Goal: Information Seeking & Learning: Compare options

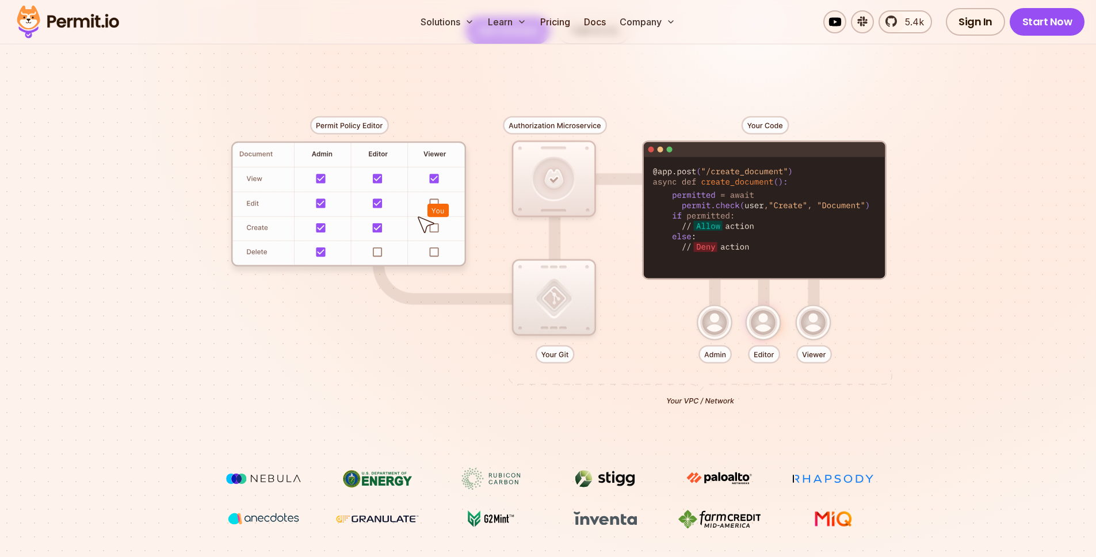
drag, startPoint x: 554, startPoint y: 305, endPoint x: 586, endPoint y: 294, distance: 34.6
click at [598, 294] on div at bounding box center [549, 255] width 806 height 423
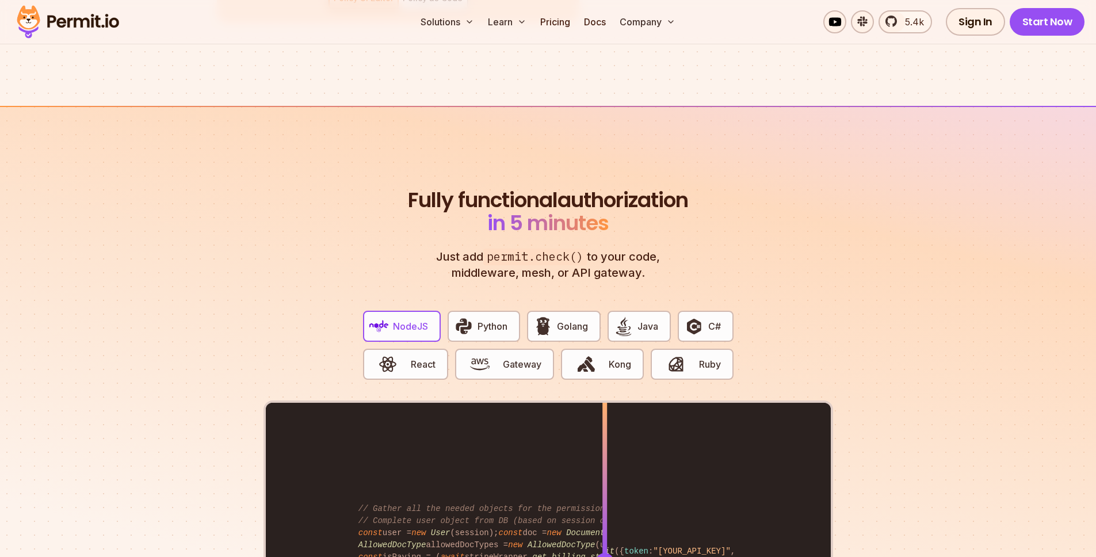
scroll to position [2029, 0]
click at [560, 26] on link "Pricing" at bounding box center [555, 21] width 39 height 23
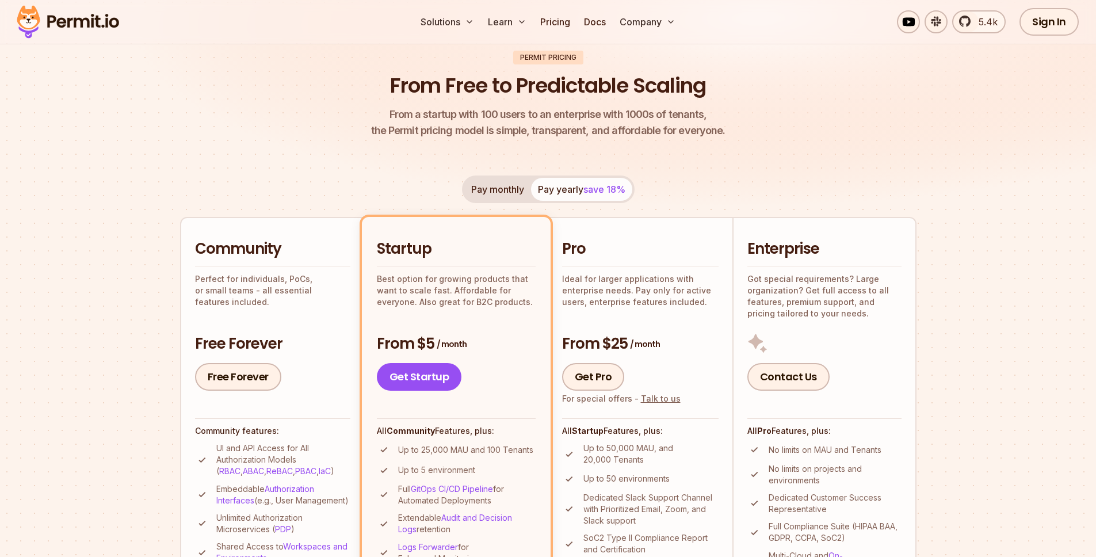
scroll to position [234, 0]
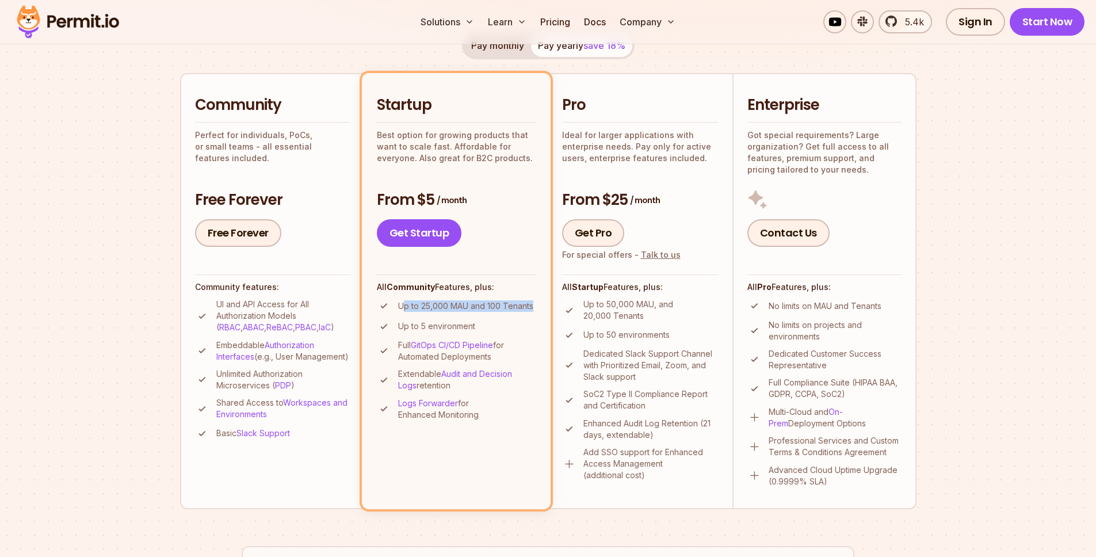
drag, startPoint x: 533, startPoint y: 306, endPoint x: 396, endPoint y: 306, distance: 137.5
click at [397, 306] on li "Up to 25,000 MAU and 100 Tenants" at bounding box center [456, 306] width 159 height 14
drag, startPoint x: 396, startPoint y: 306, endPoint x: 404, endPoint y: 320, distance: 16.8
click at [397, 306] on li "Up to 25,000 MAU and 100 Tenants" at bounding box center [456, 306] width 159 height 14
drag, startPoint x: 401, startPoint y: 330, endPoint x: 489, endPoint y: 330, distance: 87.5
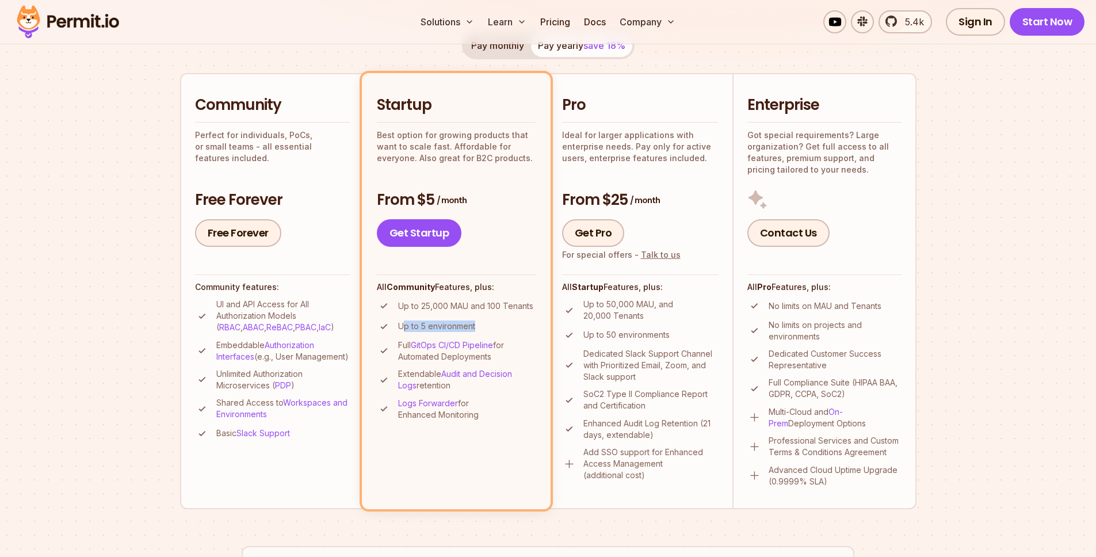
click at [489, 330] on li "Up to 5 environment" at bounding box center [456, 326] width 159 height 14
drag, startPoint x: 475, startPoint y: 423, endPoint x: 415, endPoint y: 298, distance: 138.7
click at [415, 299] on li "Startup Best option for growing products that want to scale fast. Affordable fo…" at bounding box center [456, 291] width 189 height 436
click at [408, 285] on div at bounding box center [408, 285] width 0 height 0
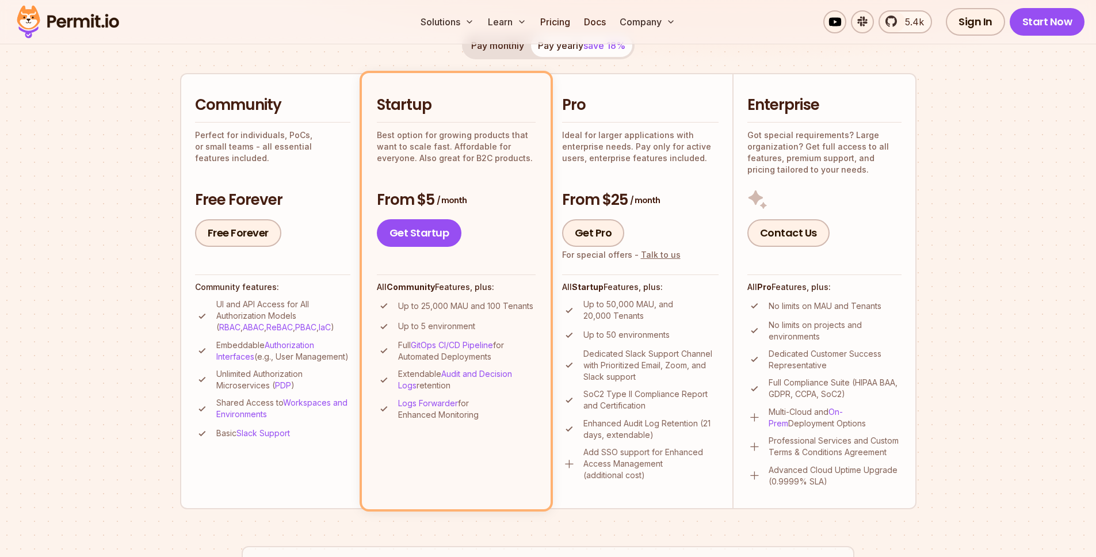
click at [637, 188] on div "Pro Ideal for larger applications with enterprise needs. Pay only for active us…" at bounding box center [640, 171] width 157 height 152
drag, startPoint x: 650, startPoint y: 189, endPoint x: 658, endPoint y: 196, distance: 11.1
click at [650, 190] on h3 "From $25 / month" at bounding box center [640, 200] width 157 height 21
drag, startPoint x: 589, startPoint y: 295, endPoint x: 650, endPoint y: 480, distance: 194.3
click at [650, 479] on div "All Startup Features, plus: Up to 50,000 MAU, and 20,000 Tenants Up to 50 envir…" at bounding box center [640, 377] width 157 height 207
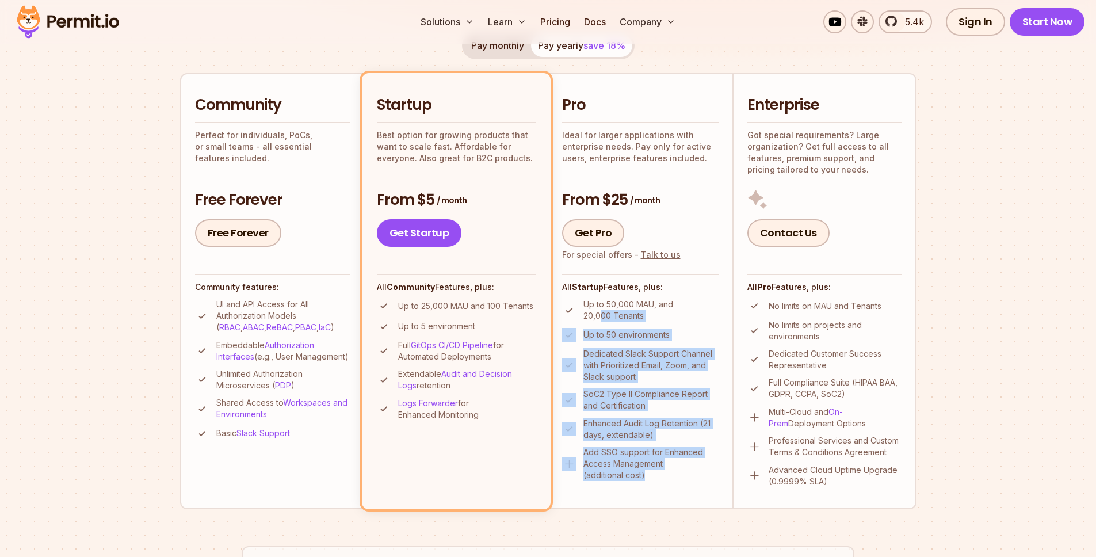
drag, startPoint x: 639, startPoint y: 466, endPoint x: 600, endPoint y: 305, distance: 165.7
click at [601, 309] on ul "Up to 50,000 MAU, and 20,000 Tenants Up to 50 environments Dedicated Slack Supp…" at bounding box center [640, 390] width 157 height 182
click at [600, 304] on p "Up to 50,000 MAU, and 20,000 Tenants" at bounding box center [650, 310] width 135 height 23
drag, startPoint x: 600, startPoint y: 304, endPoint x: 640, endPoint y: 484, distance: 184.5
click at [644, 488] on li "Pro Ideal for larger applications with enterprise needs. Pay only for active us…" at bounding box center [640, 291] width 184 height 436
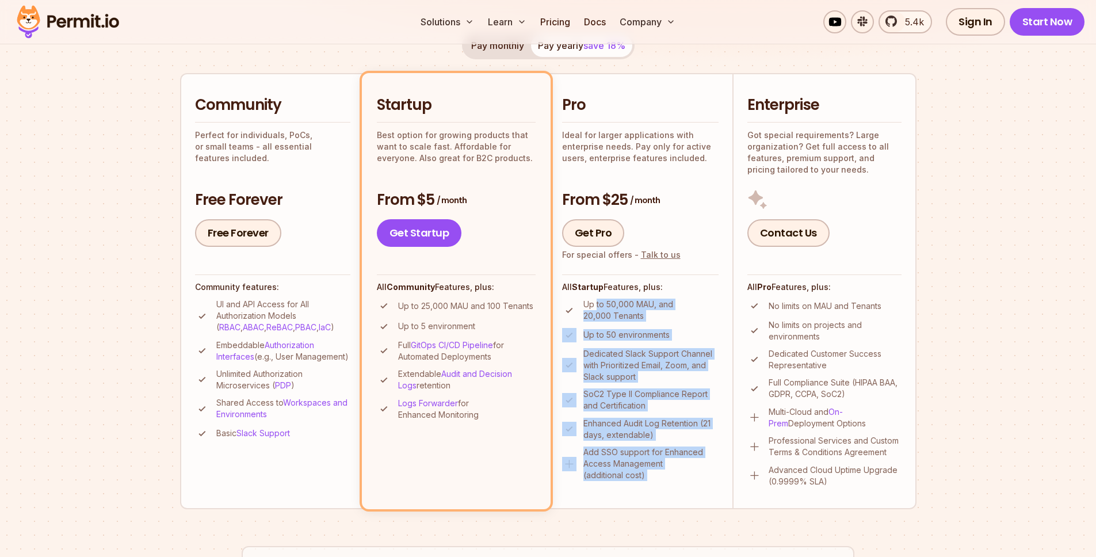
click at [640, 484] on li "Pro Ideal for larger applications with enterprise needs. Pay only for active us…" at bounding box center [640, 291] width 184 height 436
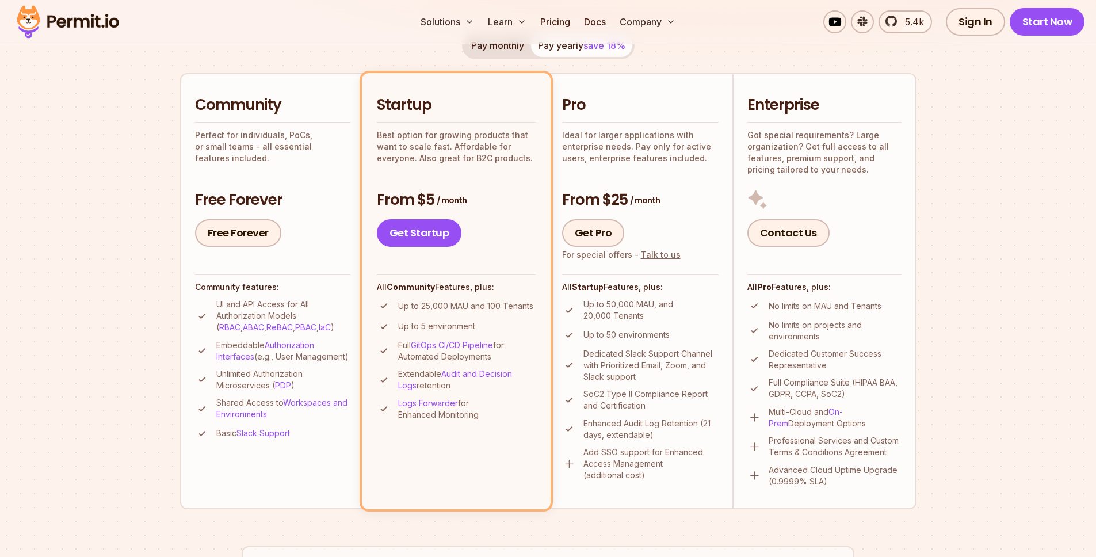
click at [602, 303] on p "Up to 50,000 MAU, and 20,000 Tenants" at bounding box center [650, 310] width 135 height 23
drag, startPoint x: 639, startPoint y: 142, endPoint x: 685, endPoint y: 163, distance: 50.7
click at [685, 163] on p "Ideal for larger applications with enterprise needs. Pay only for active users,…" at bounding box center [640, 146] width 157 height 35
drag, startPoint x: 648, startPoint y: 149, endPoint x: 596, endPoint y: 128, distance: 56.3
click at [596, 129] on p "Ideal for larger applications with enterprise needs. Pay only for active users,…" at bounding box center [640, 146] width 157 height 35
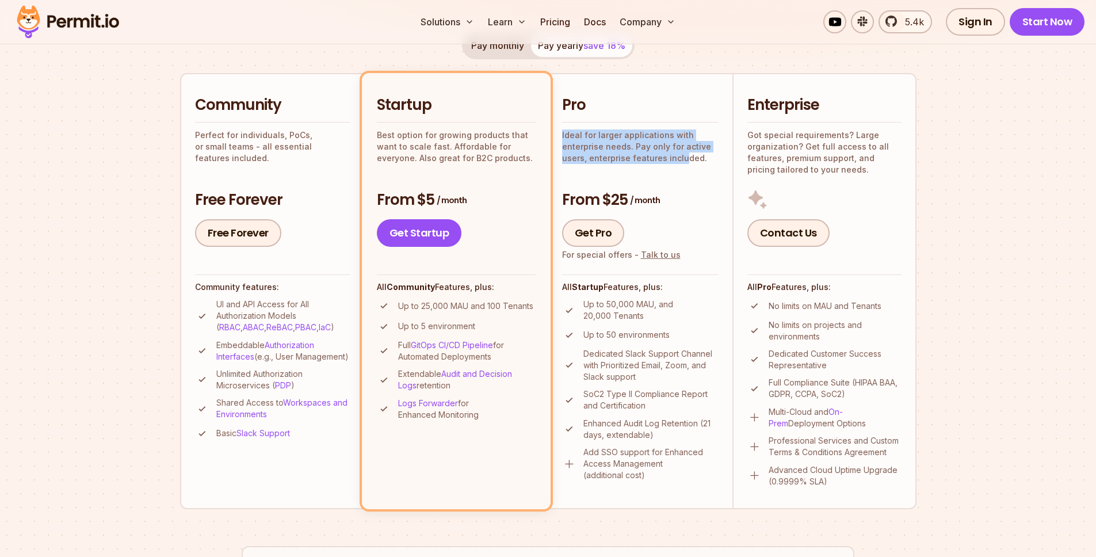
click at [588, 114] on div at bounding box center [588, 114] width 0 height 0
click at [625, 141] on p "Ideal for larger applications with enterprise needs. Pay only for active users,…" at bounding box center [640, 146] width 157 height 35
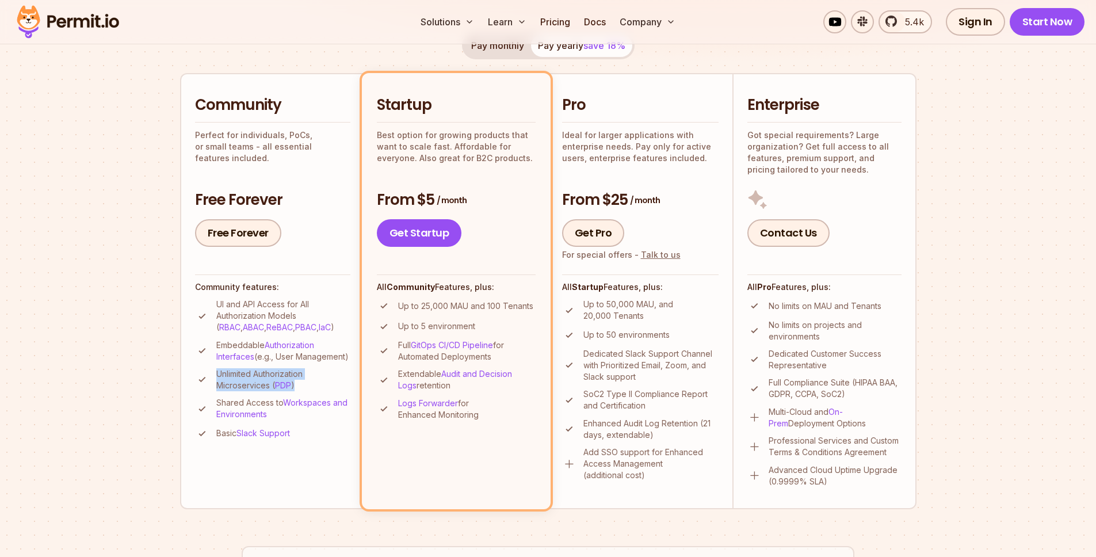
drag, startPoint x: 319, startPoint y: 402, endPoint x: 215, endPoint y: 381, distance: 106.1
click at [216, 382] on p "Unlimited Authorization Microservices ( PDP )" at bounding box center [283, 379] width 134 height 23
click at [216, 381] on p "Unlimited Authorization Microservices ( PDP )" at bounding box center [283, 379] width 134 height 23
drag, startPoint x: 215, startPoint y: 133, endPoint x: 337, endPoint y: 148, distance: 123.0
click at [334, 148] on p "Perfect for individuals, PoCs, or small teams - all essential features included." at bounding box center [272, 146] width 155 height 35
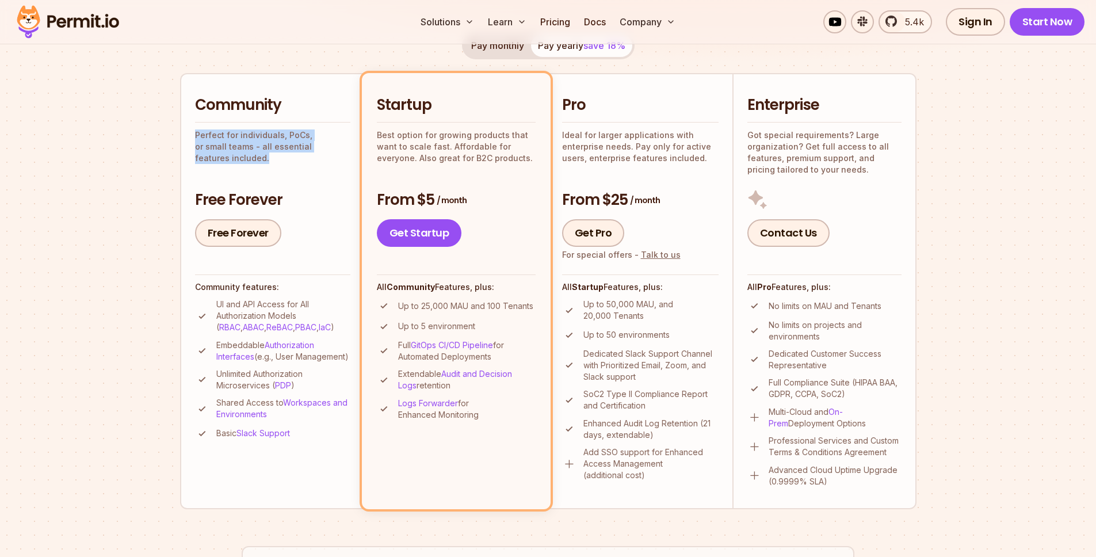
drag, startPoint x: 346, startPoint y: 149, endPoint x: 193, endPoint y: 123, distance: 154.7
click at [193, 123] on li "Community Perfect for individuals, PoCs, or small teams - all essential feature…" at bounding box center [272, 291] width 184 height 436
click at [186, 114] on div at bounding box center [186, 114] width 0 height 0
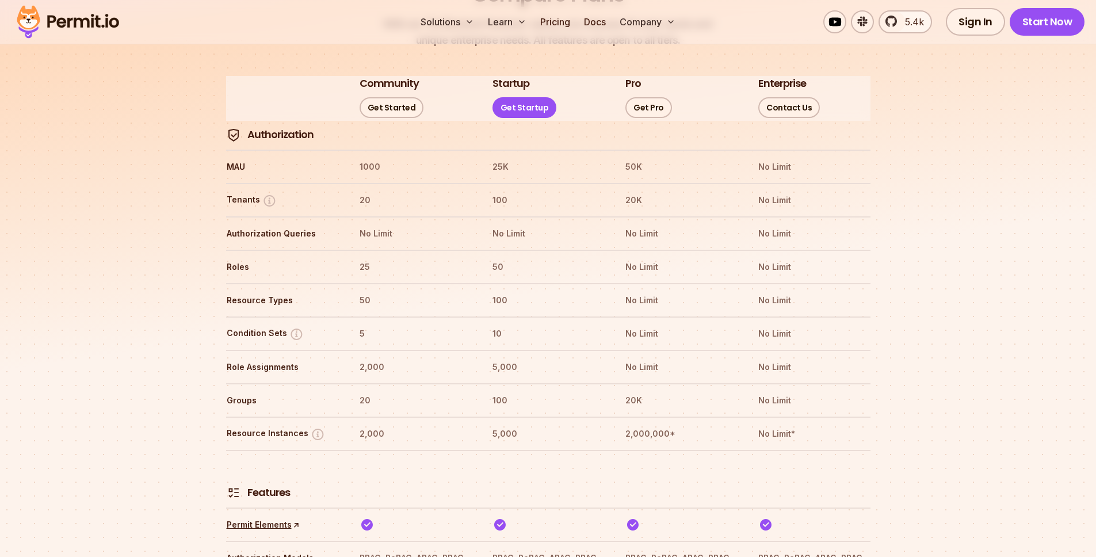
scroll to position [1296, 0]
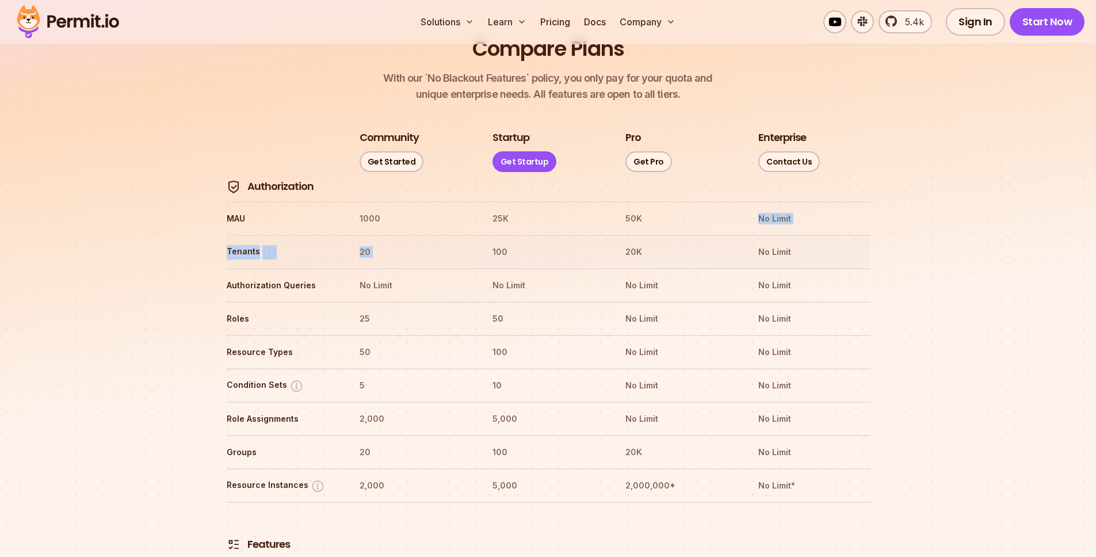
drag, startPoint x: 649, startPoint y: 185, endPoint x: 443, endPoint y: 208, distance: 207.3
drag, startPoint x: 319, startPoint y: 203, endPoint x: 254, endPoint y: 209, distance: 65.8
click at [318, 235] on tr "Tenants 20 100 20K No Limit" at bounding box center [548, 251] width 644 height 33
click at [229, 209] on th "MAU" at bounding box center [282, 218] width 112 height 18
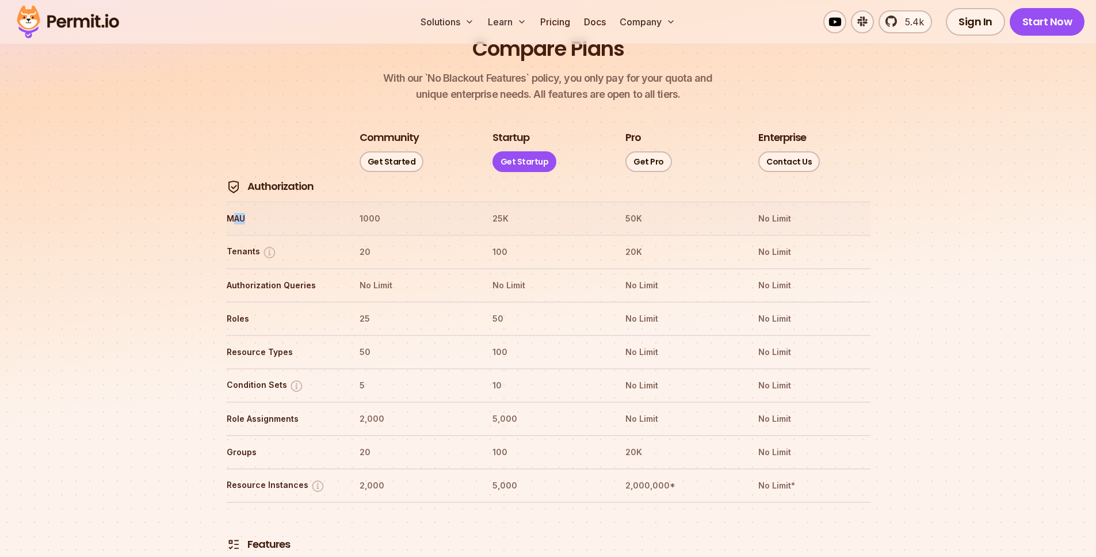
drag, startPoint x: 230, startPoint y: 182, endPoint x: 273, endPoint y: 187, distance: 43.5
click at [271, 209] on th "MAU" at bounding box center [282, 218] width 112 height 18
drag, startPoint x: 274, startPoint y: 187, endPoint x: 284, endPoint y: 188, distance: 9.3
click at [274, 209] on th "MAU" at bounding box center [282, 218] width 112 height 18
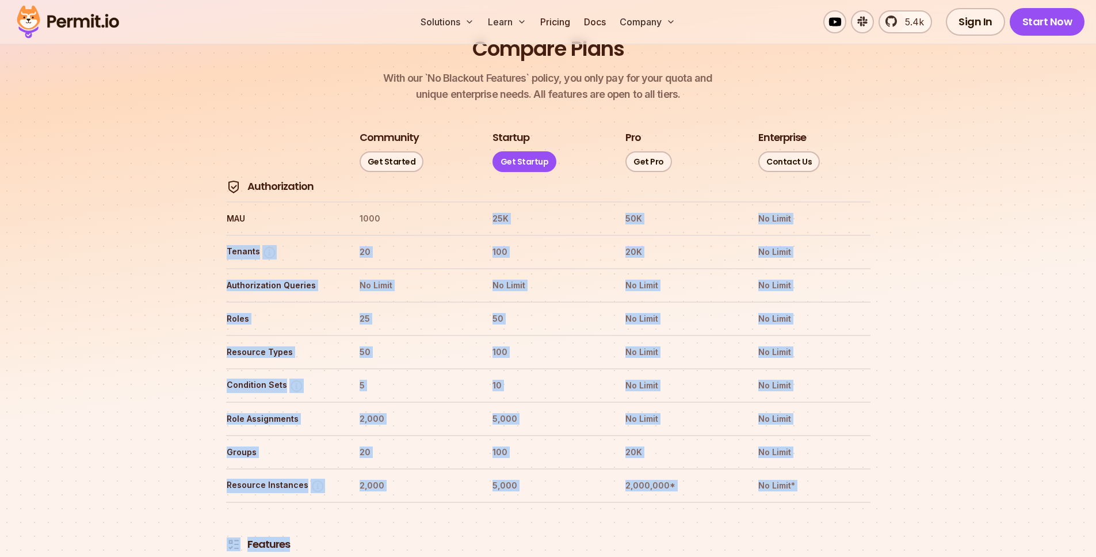
drag, startPoint x: 499, startPoint y: 169, endPoint x: 543, endPoint y: 488, distance: 321.8
drag, startPoint x: 543, startPoint y: 488, endPoint x: 707, endPoint y: 298, distance: 250.9
click at [544, 510] on th at bounding box center [548, 531] width 112 height 43
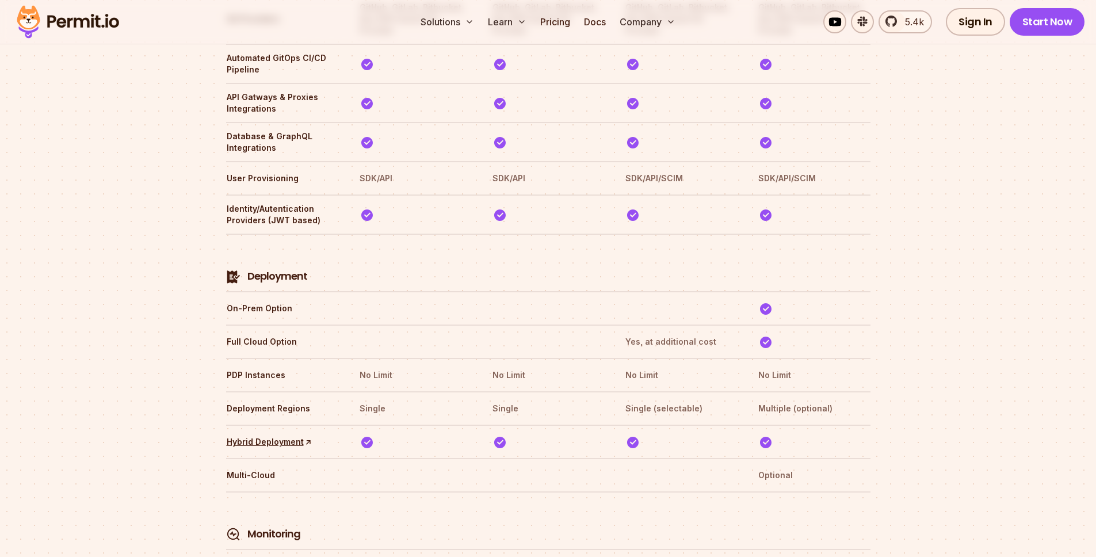
scroll to position [2939, 0]
